Goal: Find specific page/section: Find specific page/section

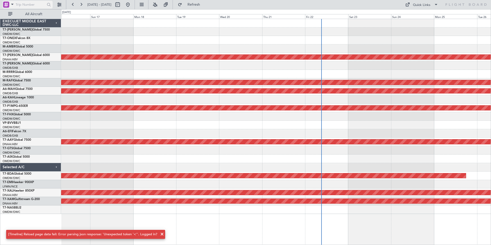
click at [12, 5] on span at bounding box center [12, 4] width 6 height 6
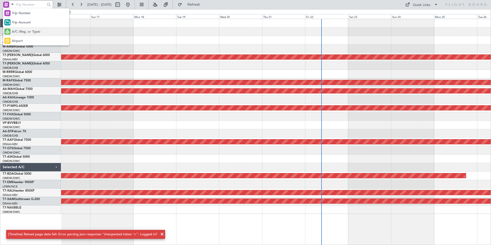
click at [25, 34] on span "A/C (Reg. or Type)" at bounding box center [26, 31] width 29 height 5
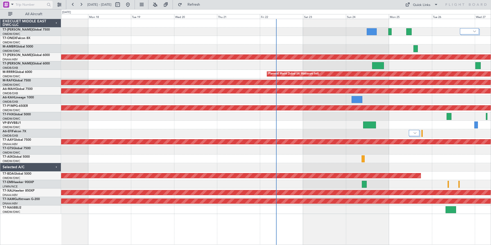
click at [15, 5] on span at bounding box center [12, 4] width 6 height 6
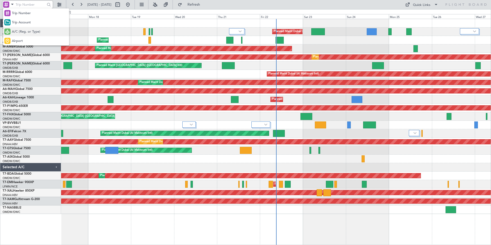
click at [18, 34] on div "A/C (Reg. or Type)" at bounding box center [36, 31] width 66 height 9
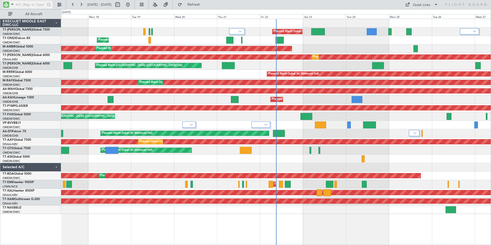
click at [22, 5] on input "text" at bounding box center [31, 5] width 30 height 8
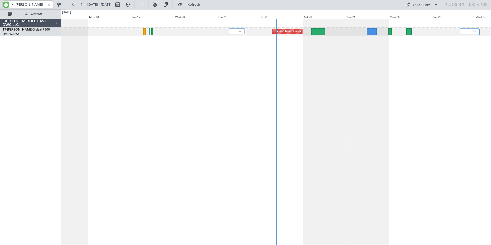
type input "[PERSON_NAME]"
